Goal: Information Seeking & Learning: Learn about a topic

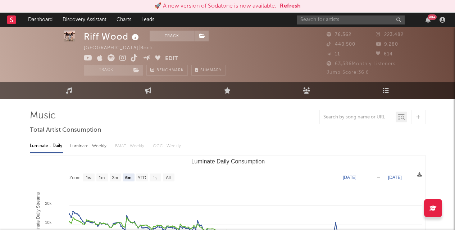
select select "6m"
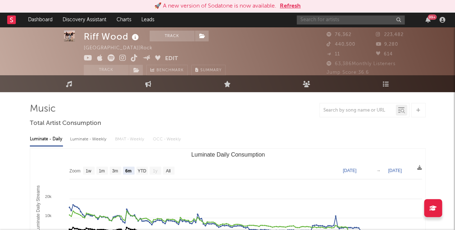
click at [334, 19] on input "text" at bounding box center [351, 19] width 108 height 9
type input "ween"
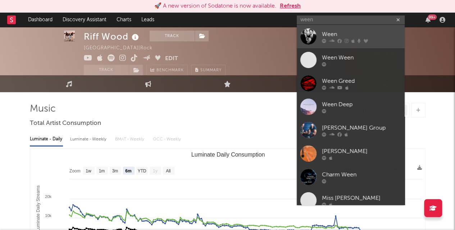
click at [330, 32] on div "Ween" at bounding box center [361, 34] width 79 height 9
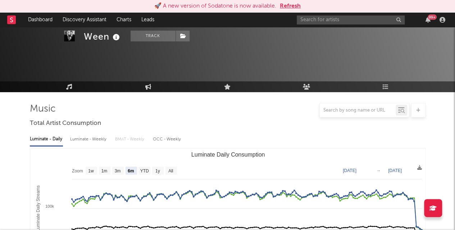
scroll to position [58, 0]
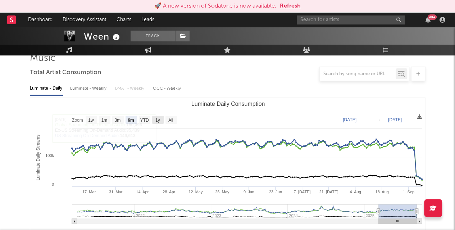
click at [161, 119] on rect "Luminate Daily Consumption" at bounding box center [158, 120] width 12 height 8
select select "1y"
type input "[DATE]"
